Goal: Information Seeking & Learning: Learn about a topic

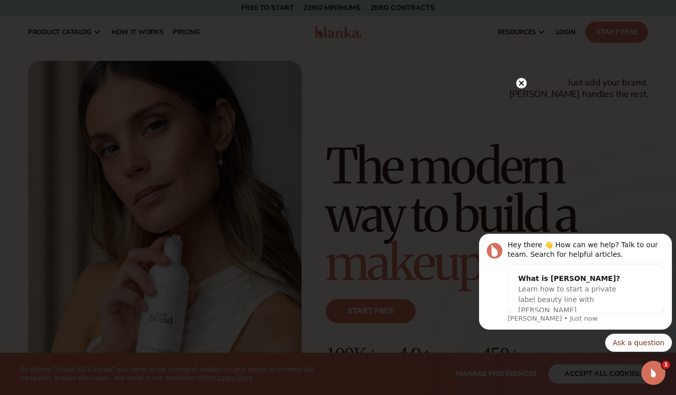
click at [518, 81] on circle at bounding box center [522, 83] width 11 height 11
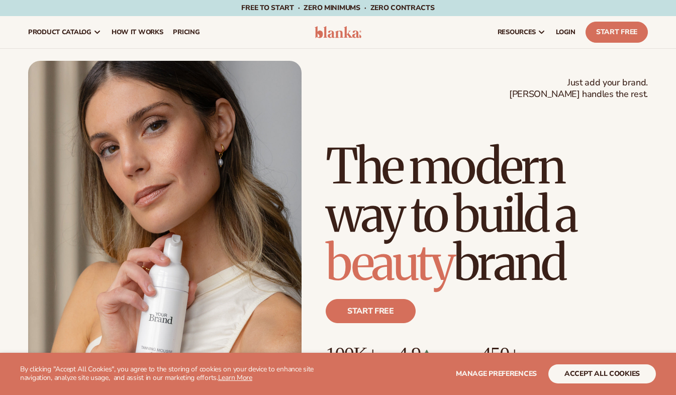
scroll to position [64, 0]
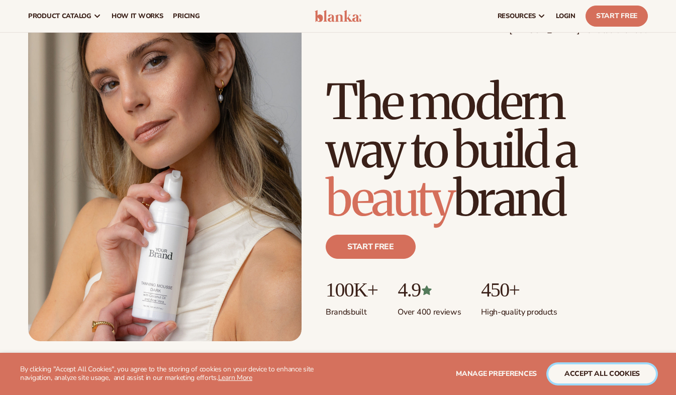
click at [621, 373] on button "accept all cookies" at bounding box center [603, 374] width 108 height 19
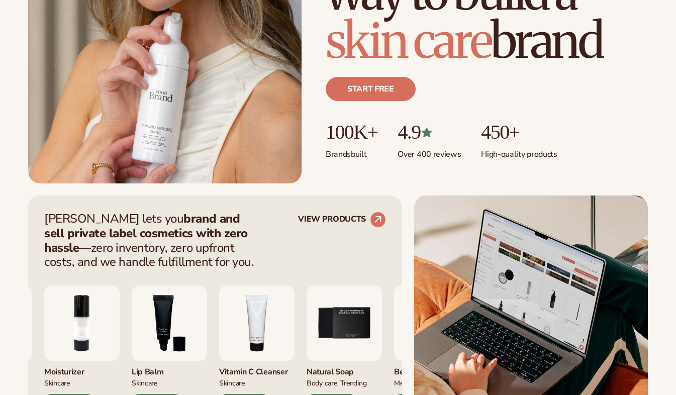
scroll to position [223, 0]
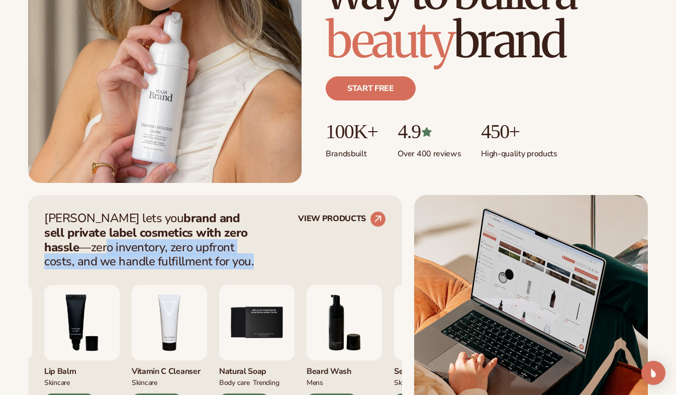
drag, startPoint x: 246, startPoint y: 229, endPoint x: 246, endPoint y: 260, distance: 31.2
click at [246, 260] on p "Blanka lets you brand and sell private label cosmetics with zero hassle —zero i…" at bounding box center [152, 240] width 216 height 58
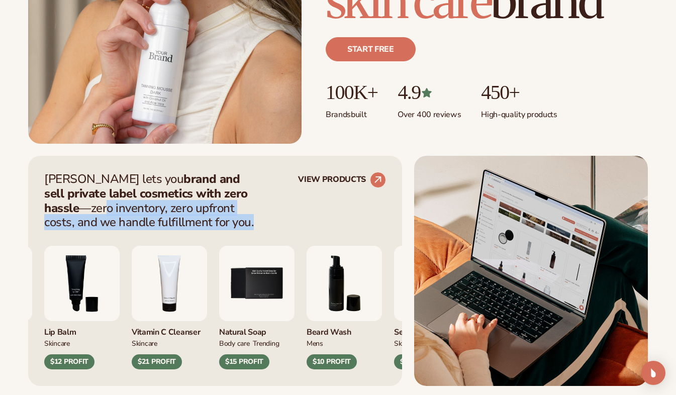
scroll to position [267, 0]
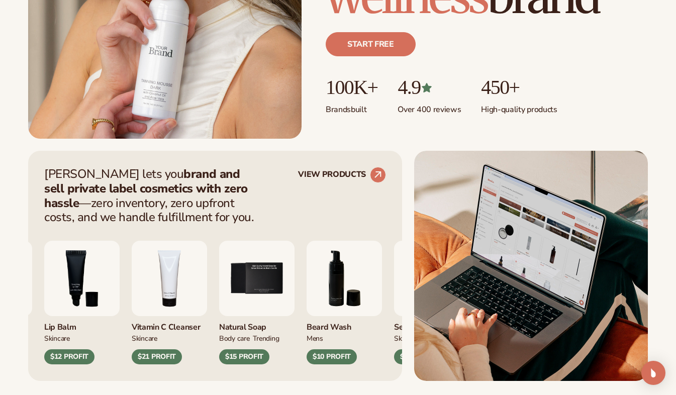
click at [321, 191] on div "Blanka lets you brand and sell private label cosmetics with zero hassle —zero i…" at bounding box center [215, 196] width 342 height 58
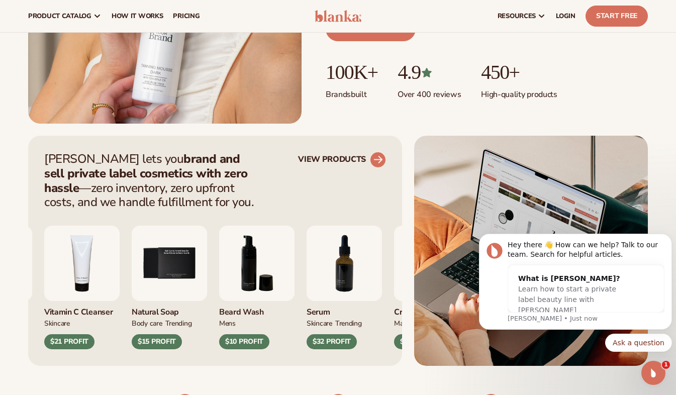
scroll to position [282, 0]
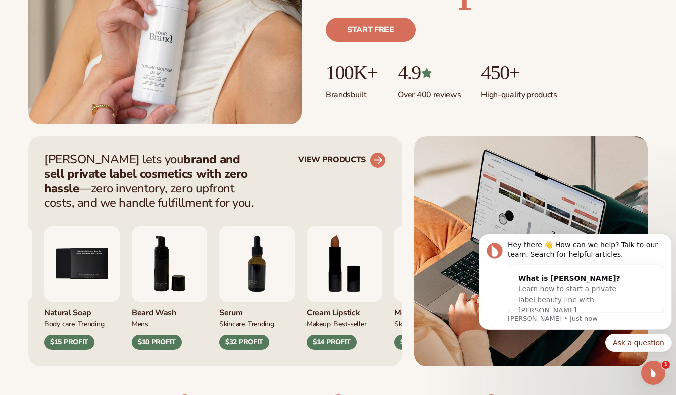
click at [331, 159] on link "VIEW PRODUCTS" at bounding box center [342, 160] width 88 height 16
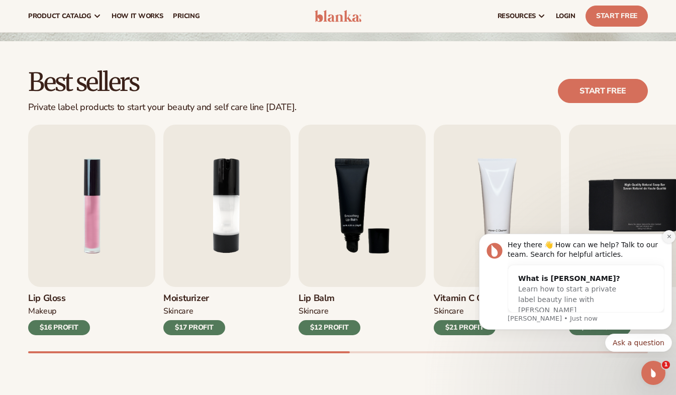
click at [666, 235] on button "Dismiss notification" at bounding box center [669, 236] width 13 height 13
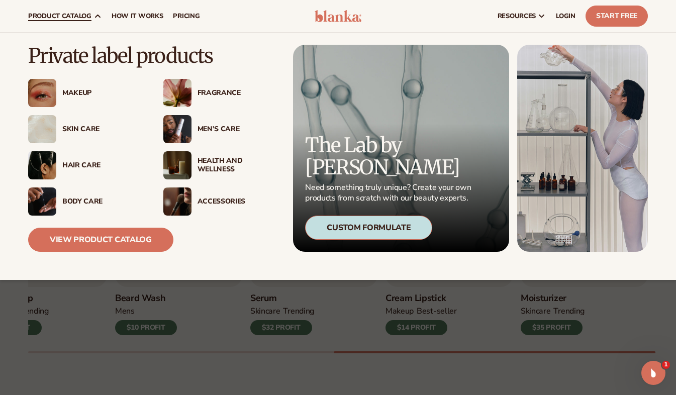
click at [376, 226] on div "Custom Formulate" at bounding box center [368, 228] width 127 height 24
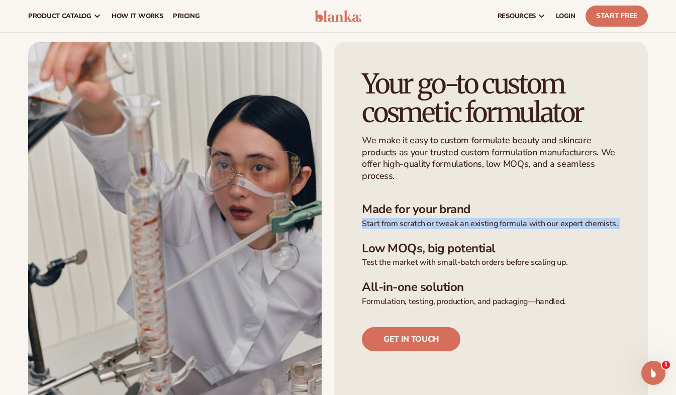
drag, startPoint x: 363, startPoint y: 225, endPoint x: 362, endPoint y: 236, distance: 11.2
click at [362, 236] on div "Your go-to custom cosmetic formulator We make it easy to custom formulate beaut…" at bounding box center [491, 225] width 314 height 367
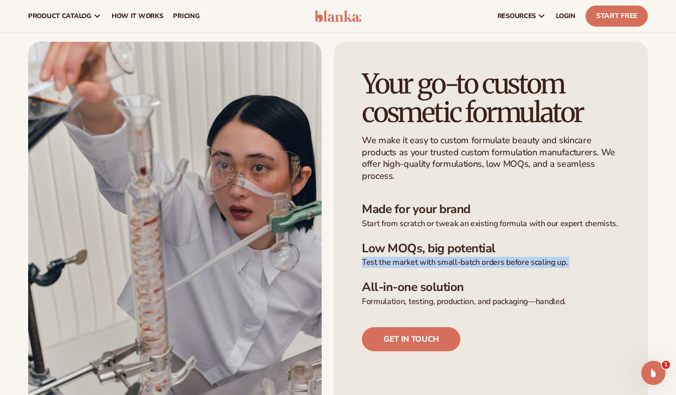
drag, startPoint x: 362, startPoint y: 236, endPoint x: 361, endPoint y: 276, distance: 39.7
click at [361, 276] on div "Your go-to custom cosmetic formulator We make it easy to custom formulate beaut…" at bounding box center [491, 225] width 314 height 367
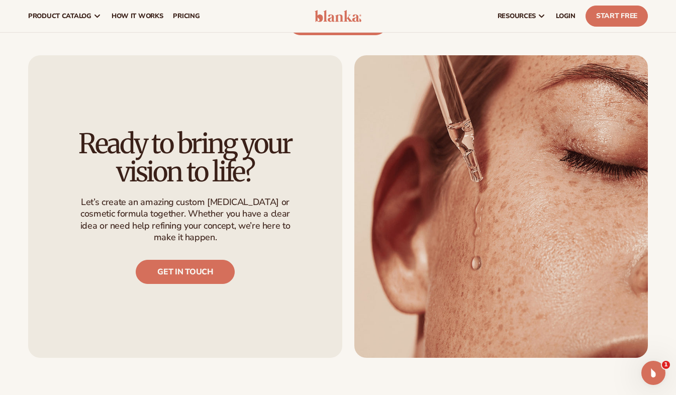
scroll to position [847, 0]
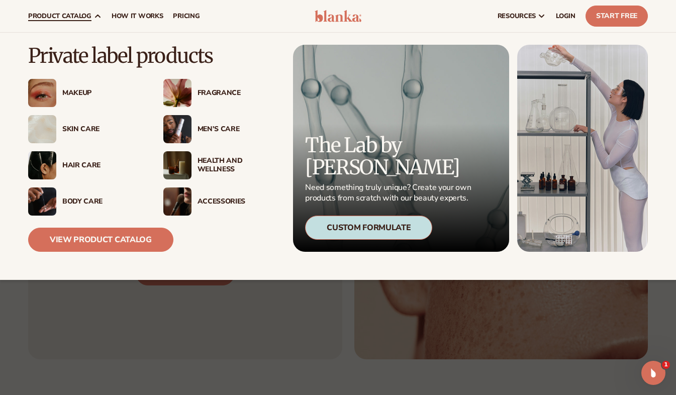
click at [78, 128] on div "Skin Care" at bounding box center [102, 129] width 81 height 9
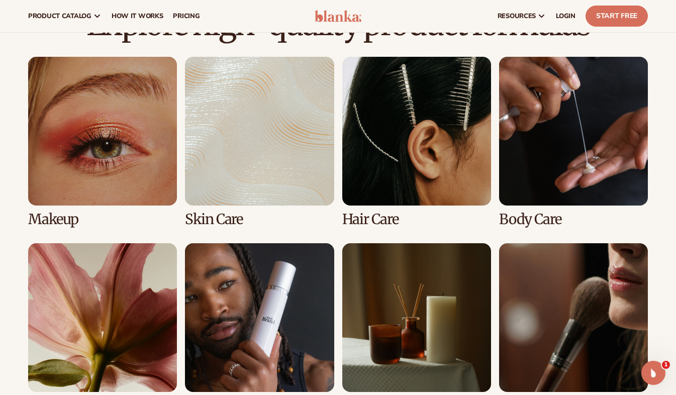
scroll to position [686, 0]
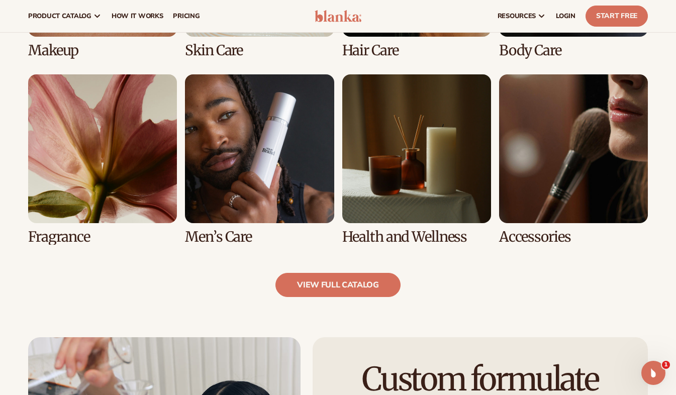
click at [441, 209] on link "7 / 8" at bounding box center [416, 159] width 149 height 170
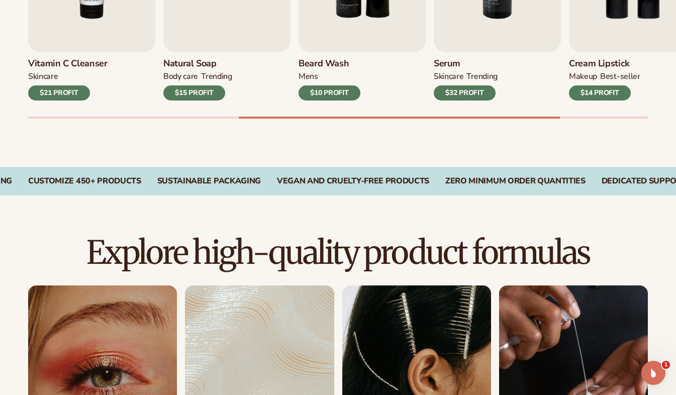
scroll to position [488, 0]
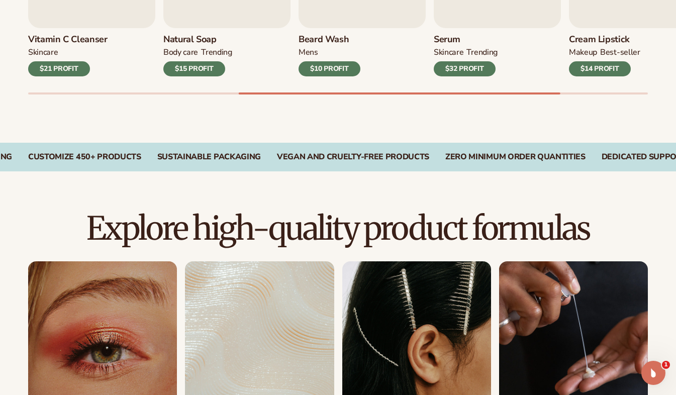
click at [253, 352] on link "2 / 8" at bounding box center [259, 347] width 149 height 170
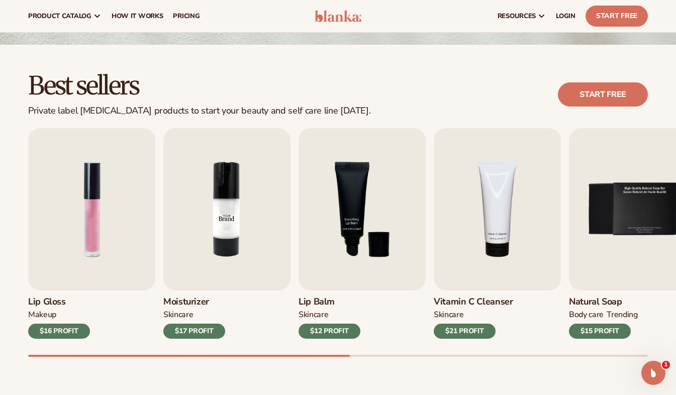
click at [317, 204] on div "Lip Gloss MAKEUP $16 PROFIT Moisturizer SKINCARE $17 PROFIT SKINCARE" at bounding box center [338, 233] width 620 height 211
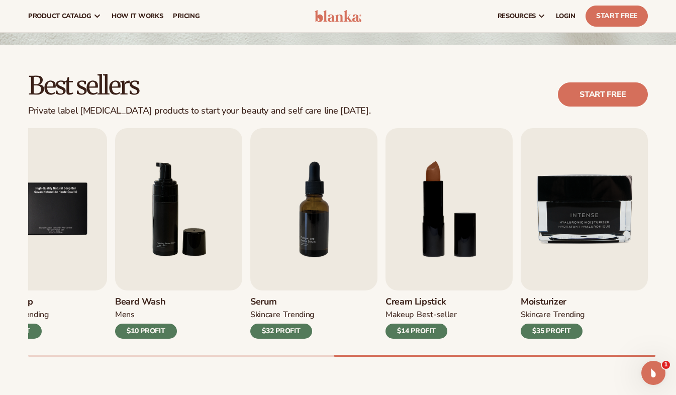
click at [426, 325] on div "$14 PROFIT" at bounding box center [417, 331] width 62 height 15
click at [561, 13] on span "LOGIN" at bounding box center [566, 16] width 20 height 8
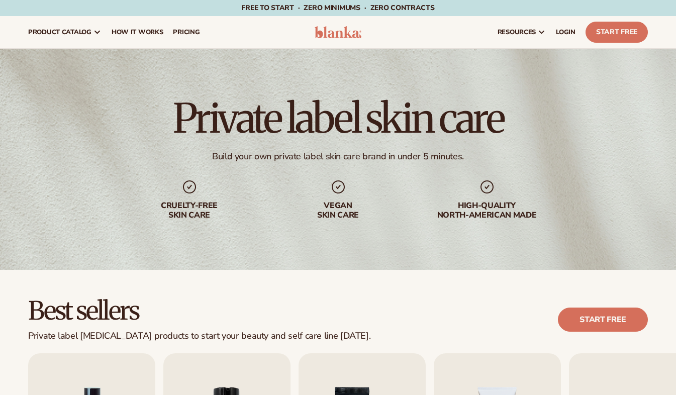
scroll to position [225, 0]
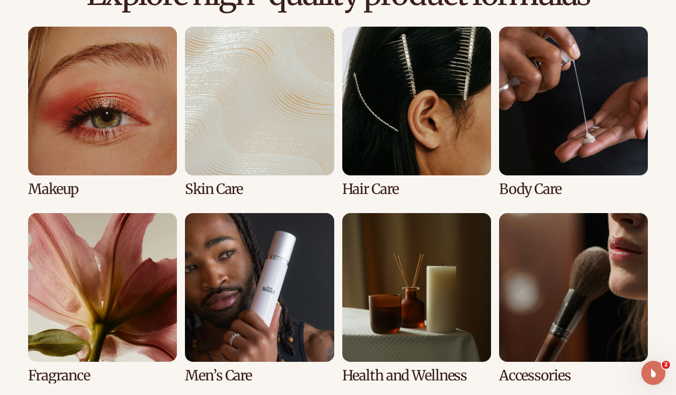
scroll to position [730, 0]
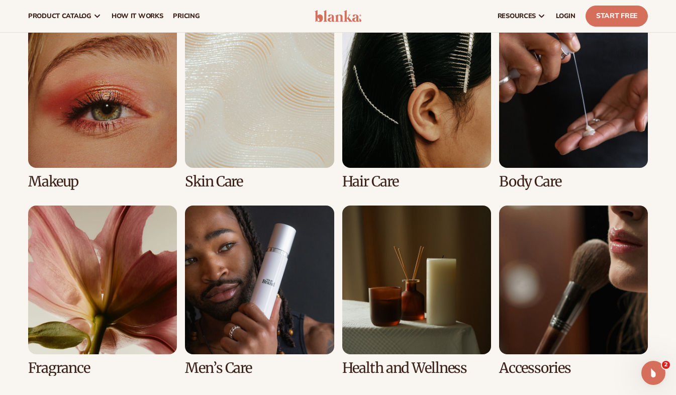
click at [415, 287] on link "7 / 8" at bounding box center [416, 291] width 149 height 170
click at [392, 294] on link "7 / 8" at bounding box center [416, 291] width 149 height 170
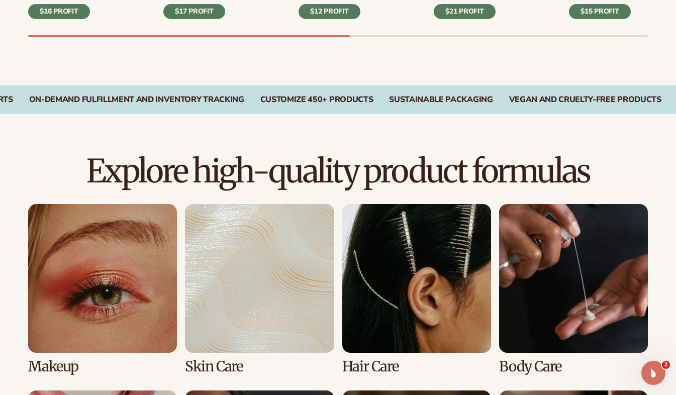
scroll to position [619, 0]
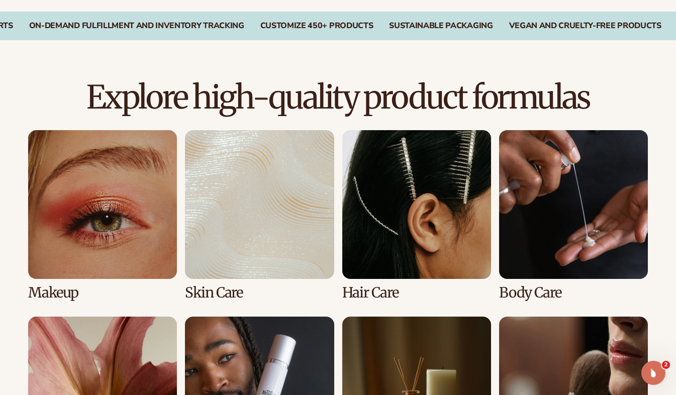
click at [423, 196] on link "3 / 8" at bounding box center [416, 215] width 149 height 170
